Goal: Transaction & Acquisition: Register for event/course

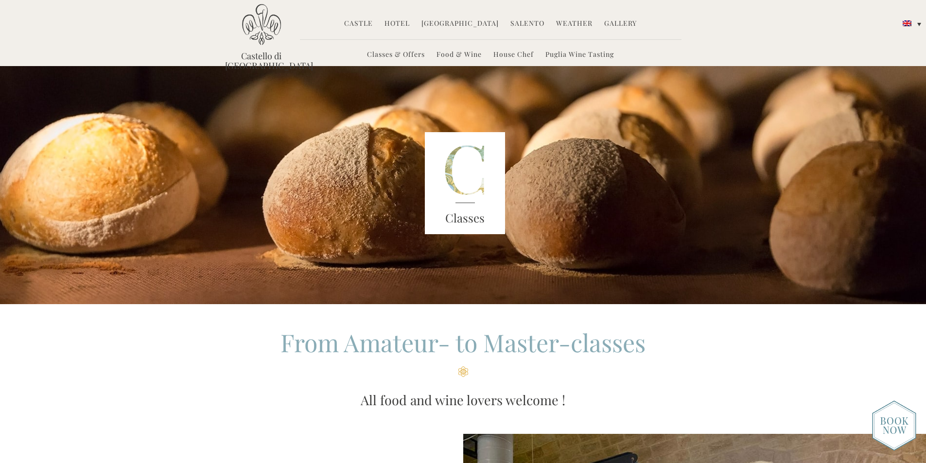
click at [390, 52] on link "Classes & Offers" at bounding box center [396, 55] width 58 height 11
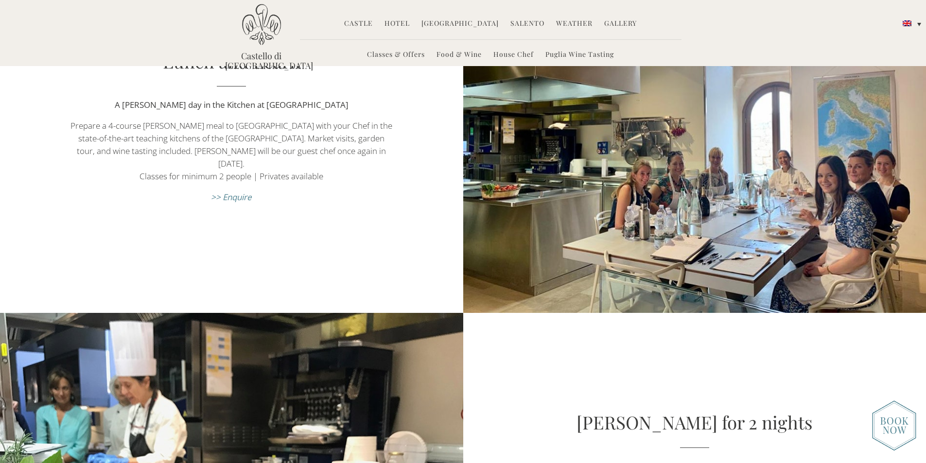
scroll to position [438, 0]
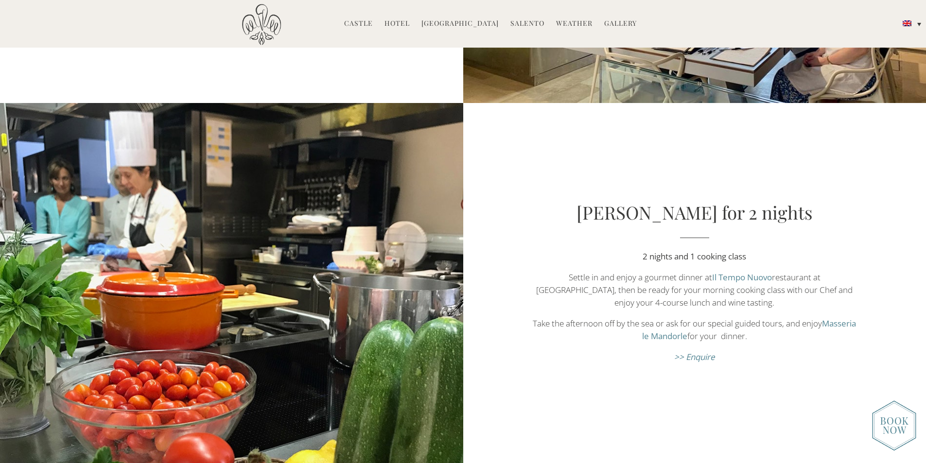
scroll to position [827, 0]
